Goal: Transaction & Acquisition: Purchase product/service

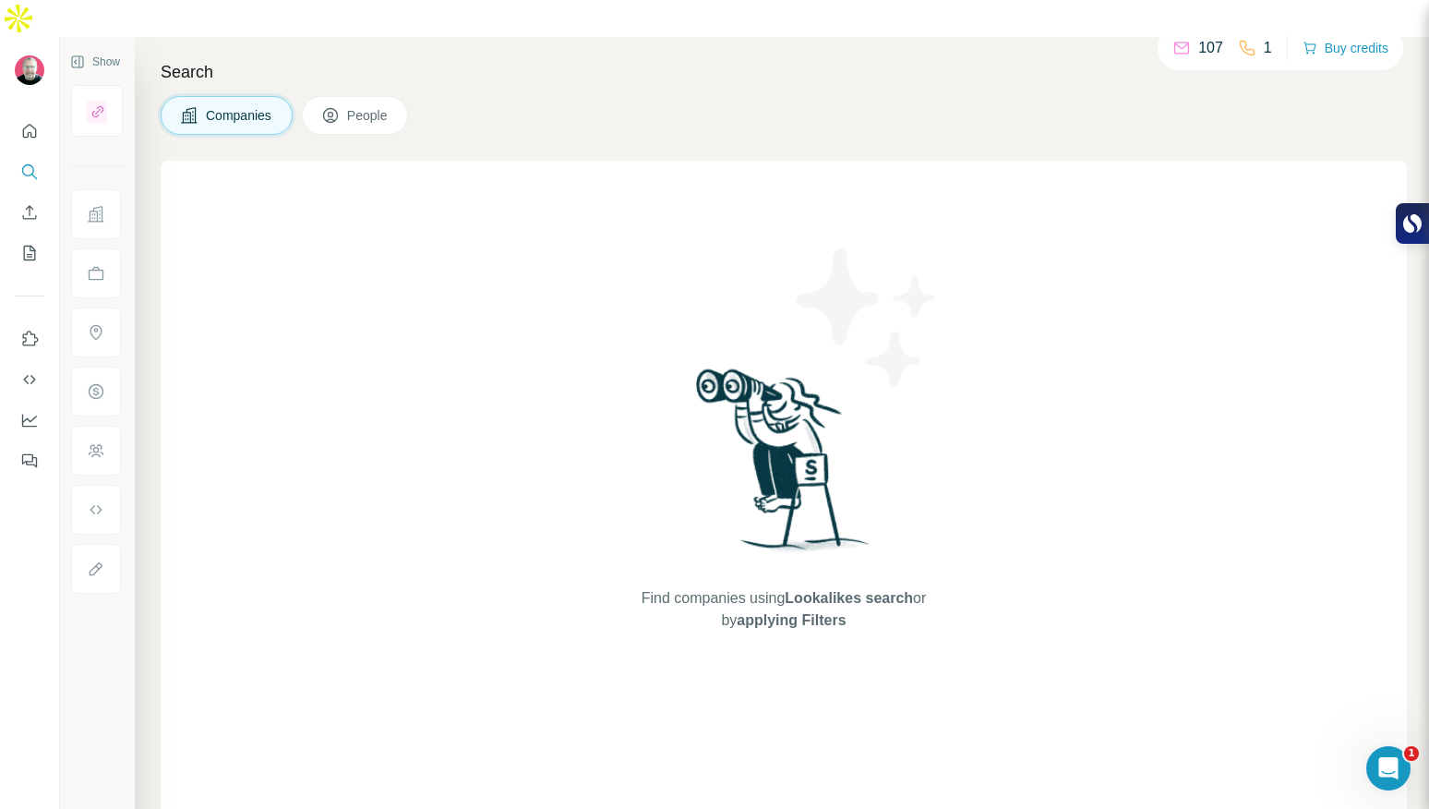
click at [1328, 43] on button "Buy credits" at bounding box center [1346, 48] width 86 height 26
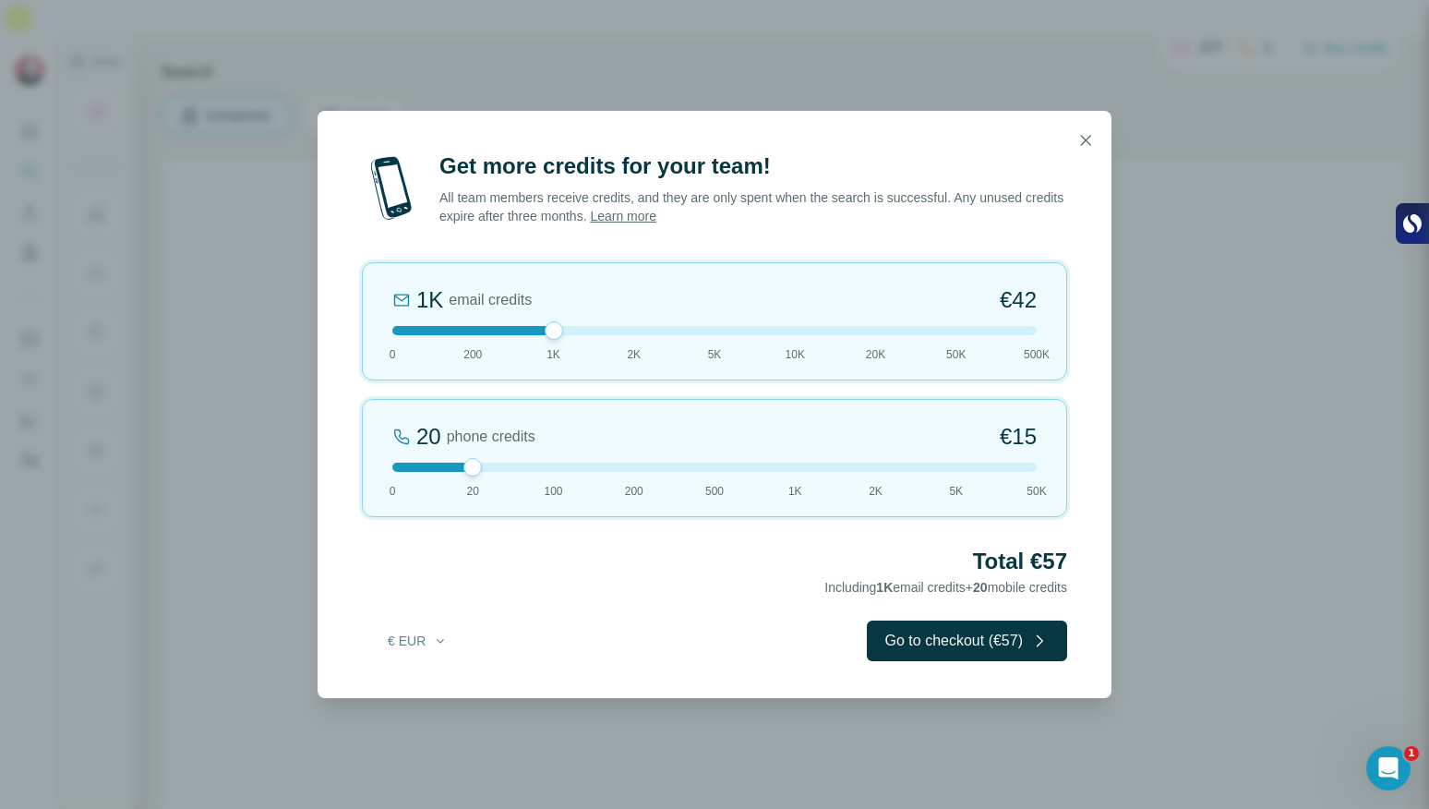
drag, startPoint x: 466, startPoint y: 325, endPoint x: 527, endPoint y: 334, distance: 61.6
click at [527, 334] on div at bounding box center [714, 330] width 644 height 9
drag, startPoint x: 473, startPoint y: 467, endPoint x: 542, endPoint y: 462, distance: 69.5
click at [542, 462] on div "100 phone credits €72 0 20 100 200 500 1K 2K 5K 50K" at bounding box center [714, 458] width 705 height 118
click at [998, 641] on button "Go to checkout (€114)" at bounding box center [963, 640] width 209 height 41
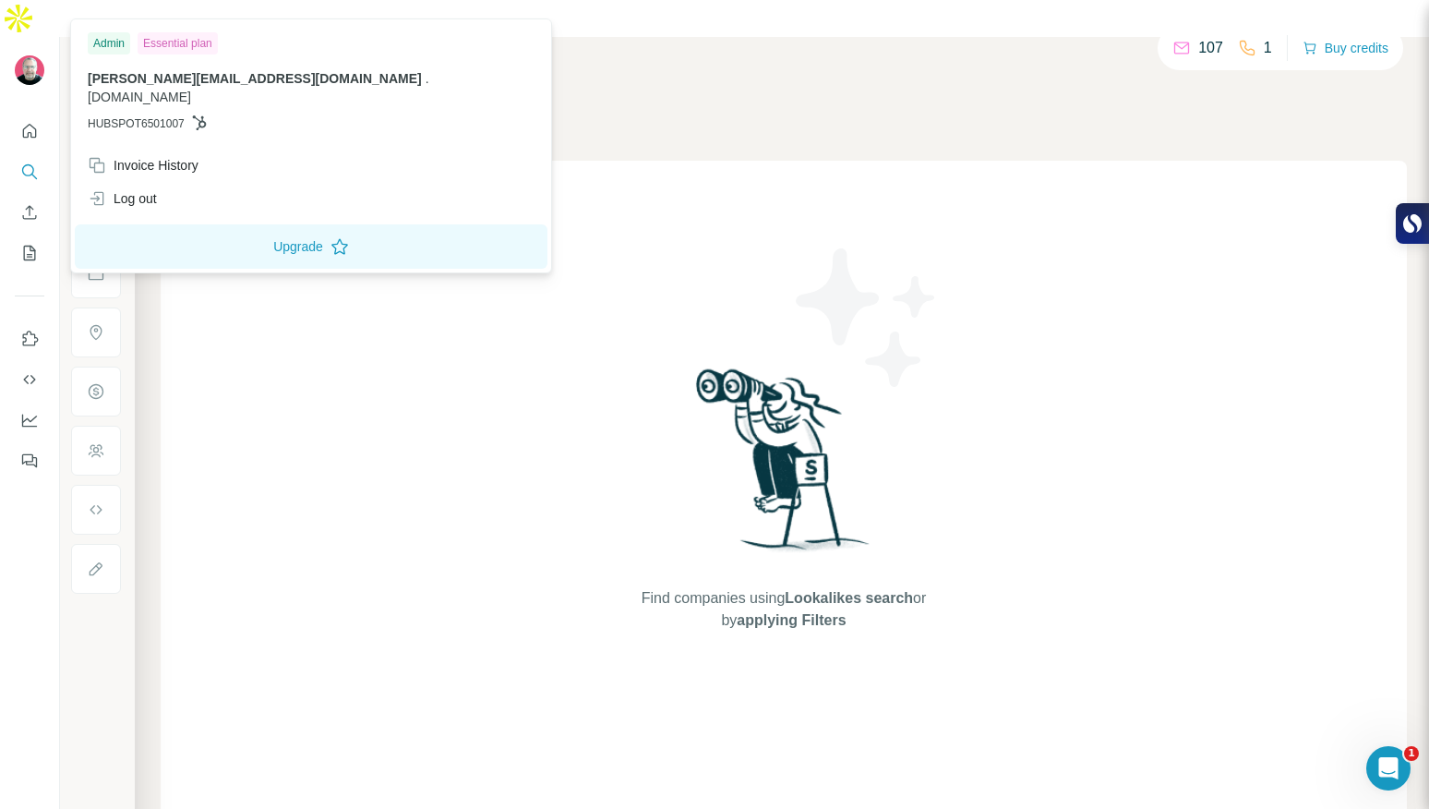
click at [25, 55] on img at bounding box center [30, 70] width 30 height 30
click at [171, 156] on div "Invoice History" at bounding box center [143, 165] width 111 height 18
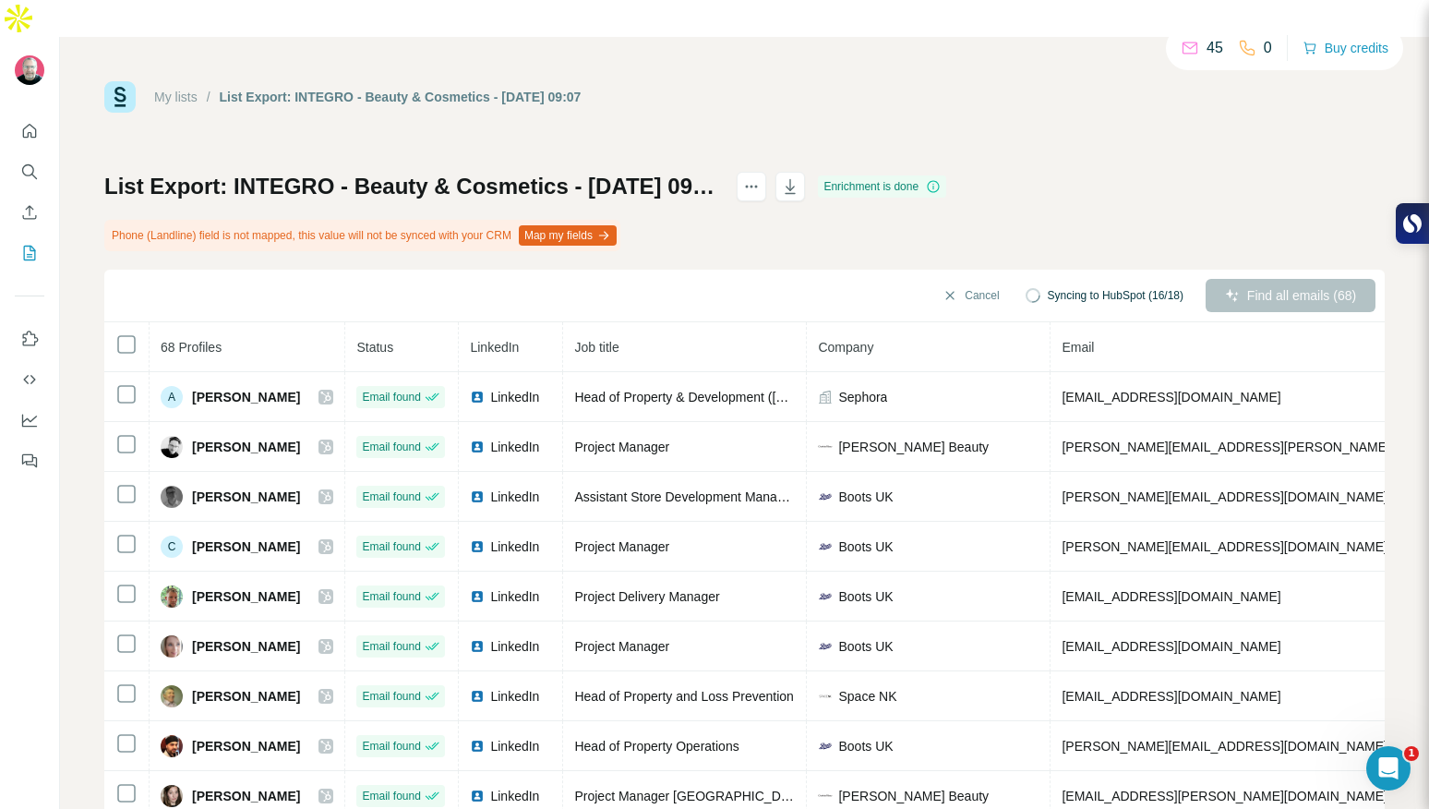
click at [608, 225] on button "Map my fields" at bounding box center [568, 235] width 98 height 20
click at [1152, 172] on div "List Export: INTEGRO - Beauty & Cosmetics - 04/09/2025 09:07 Enrichment is done…" at bounding box center [744, 491] width 1280 height 638
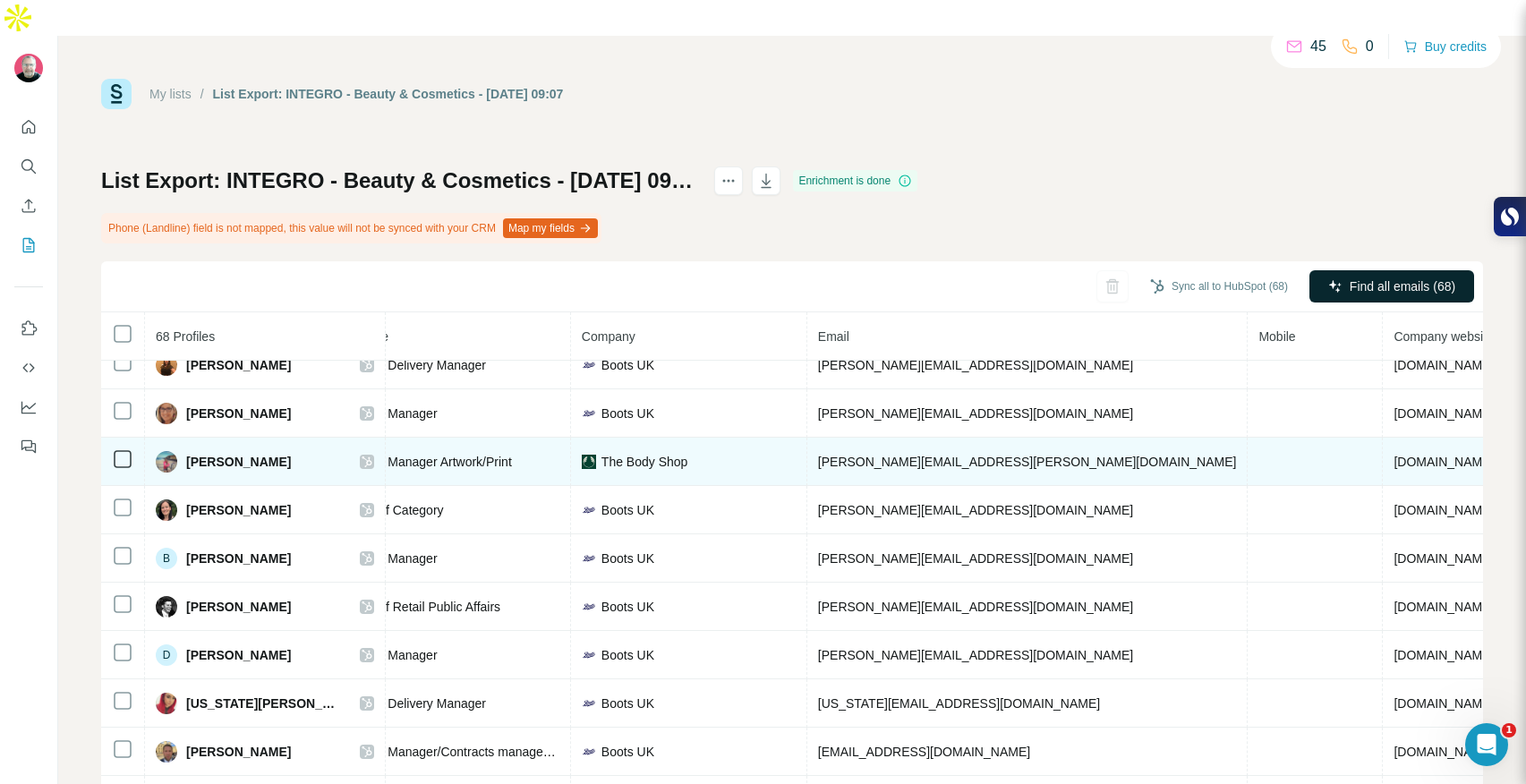
scroll to position [2448, 262]
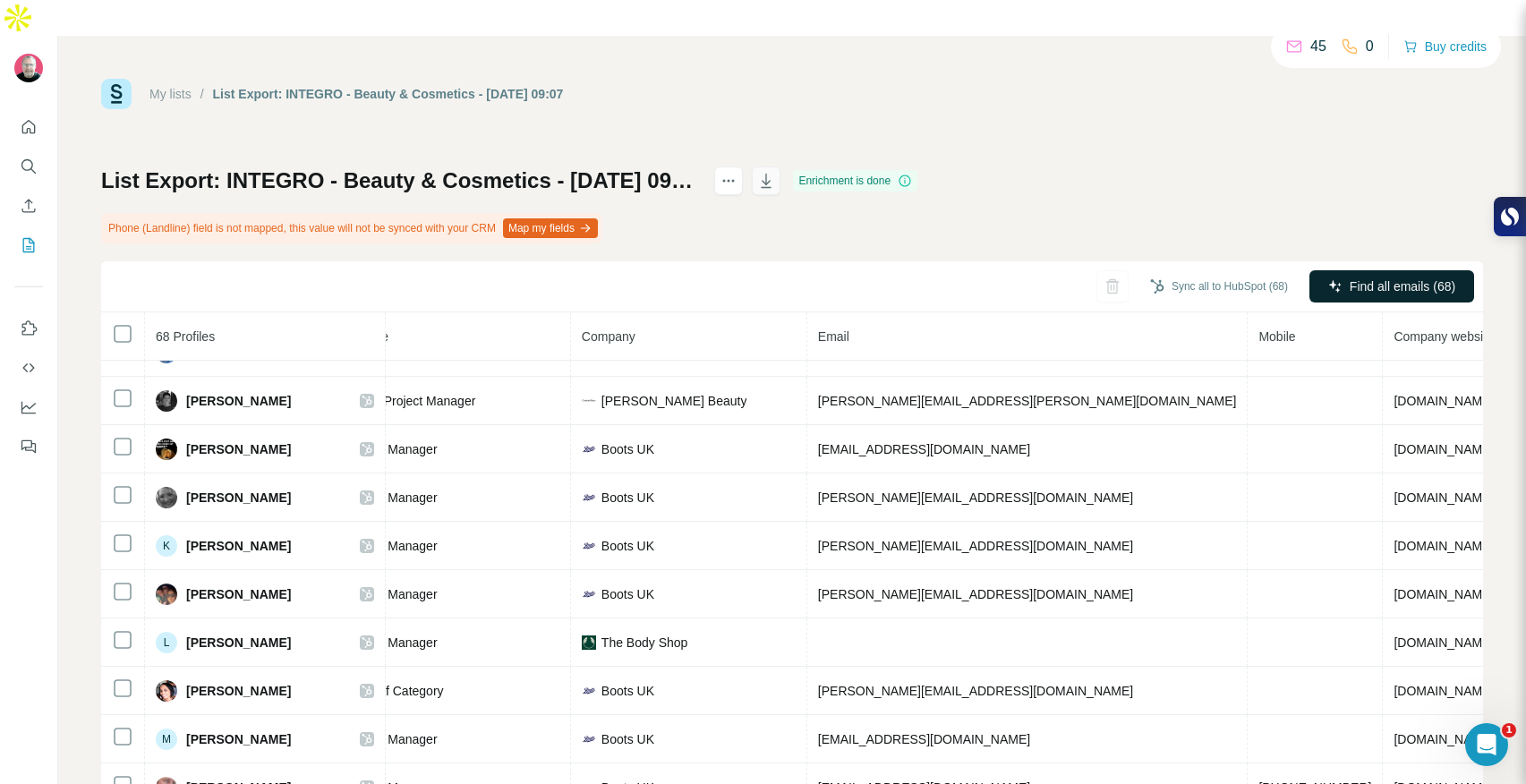
click at [775, 172] on icon "button" at bounding box center [766, 180] width 17 height 17
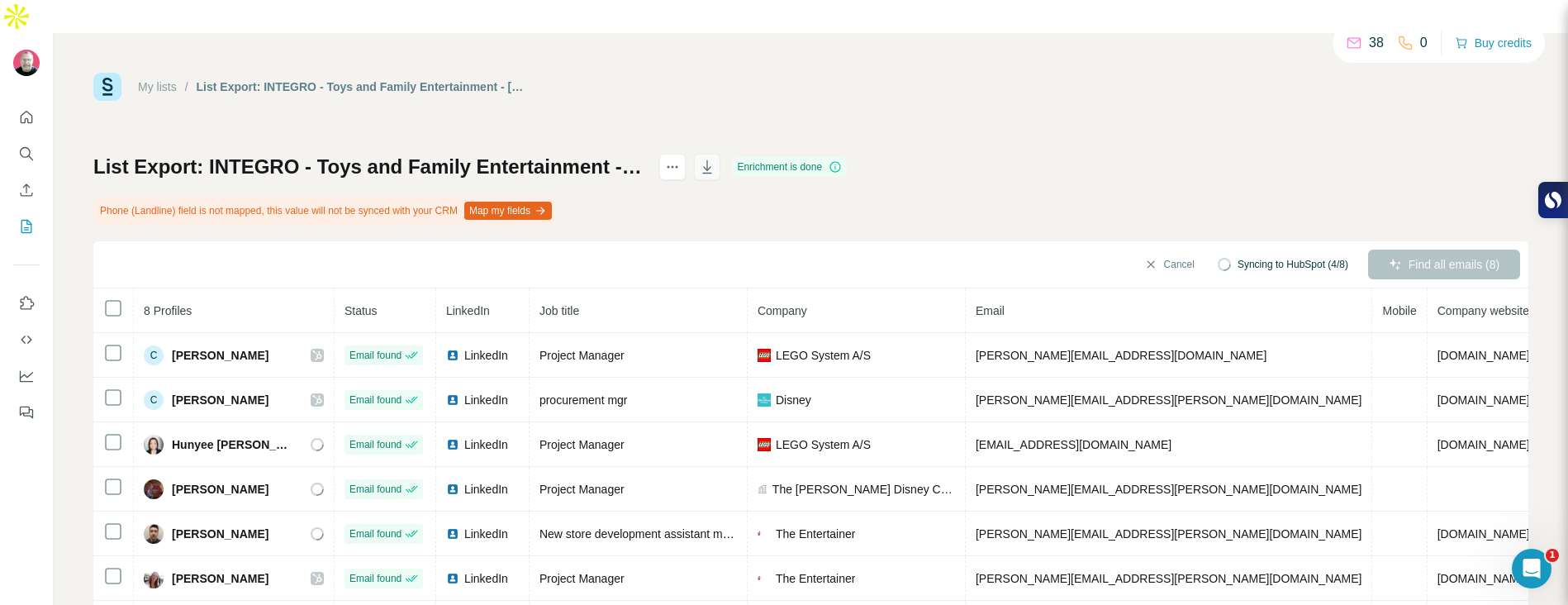
click at [715, 158] on icon "button" at bounding box center [707, 166] width 16 height 16
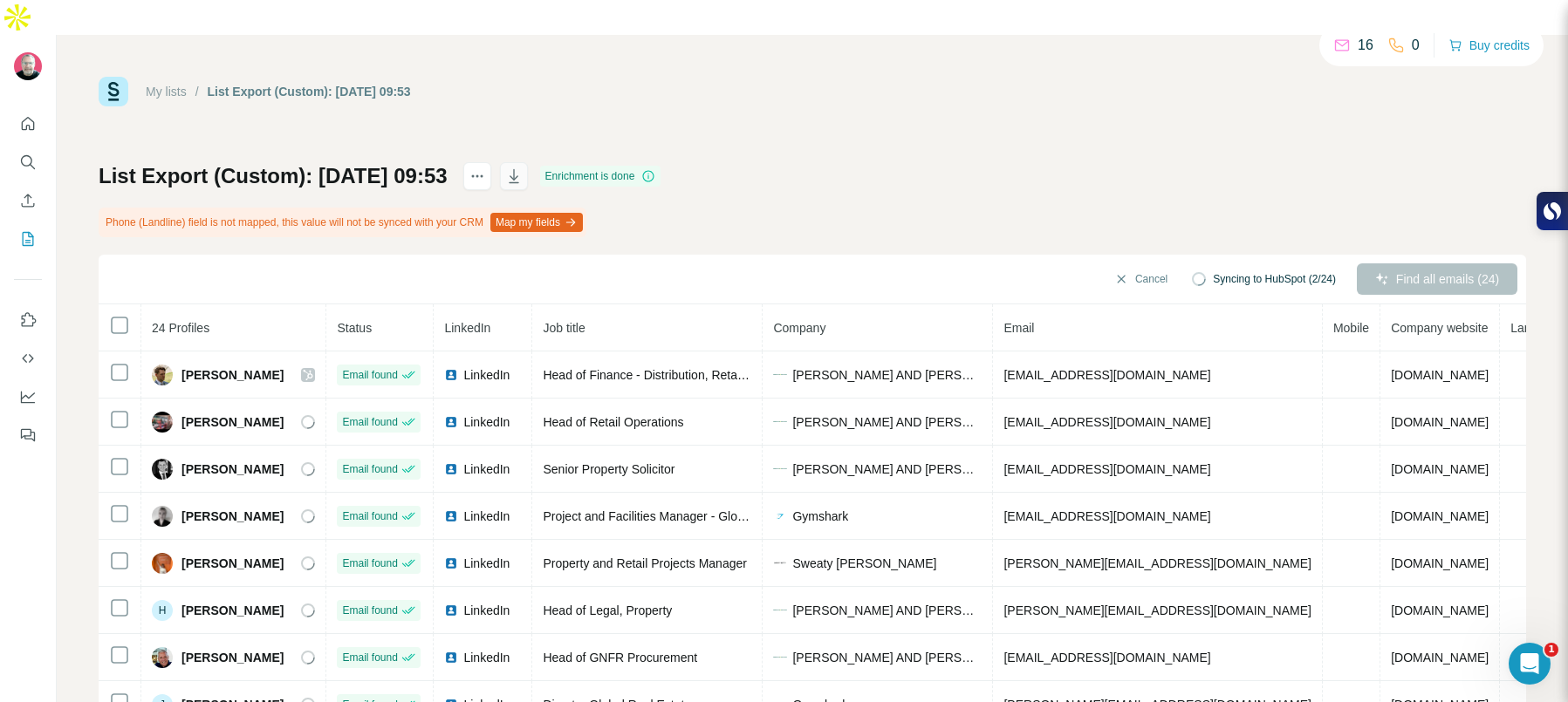
click at [518, 169] on icon "button" at bounding box center [513, 176] width 9 height 14
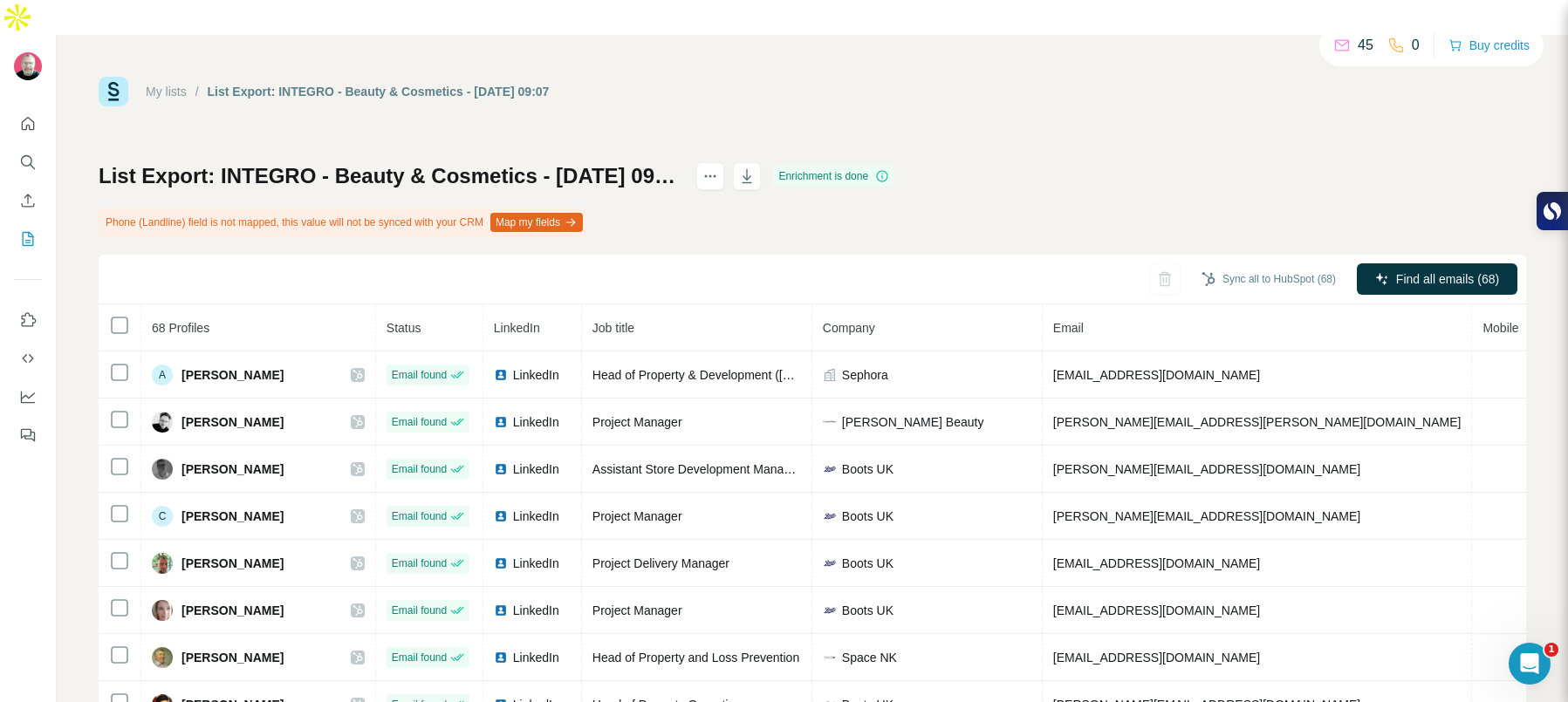
scroll to position [2387, 234]
